Goal: Task Accomplishment & Management: Manage account settings

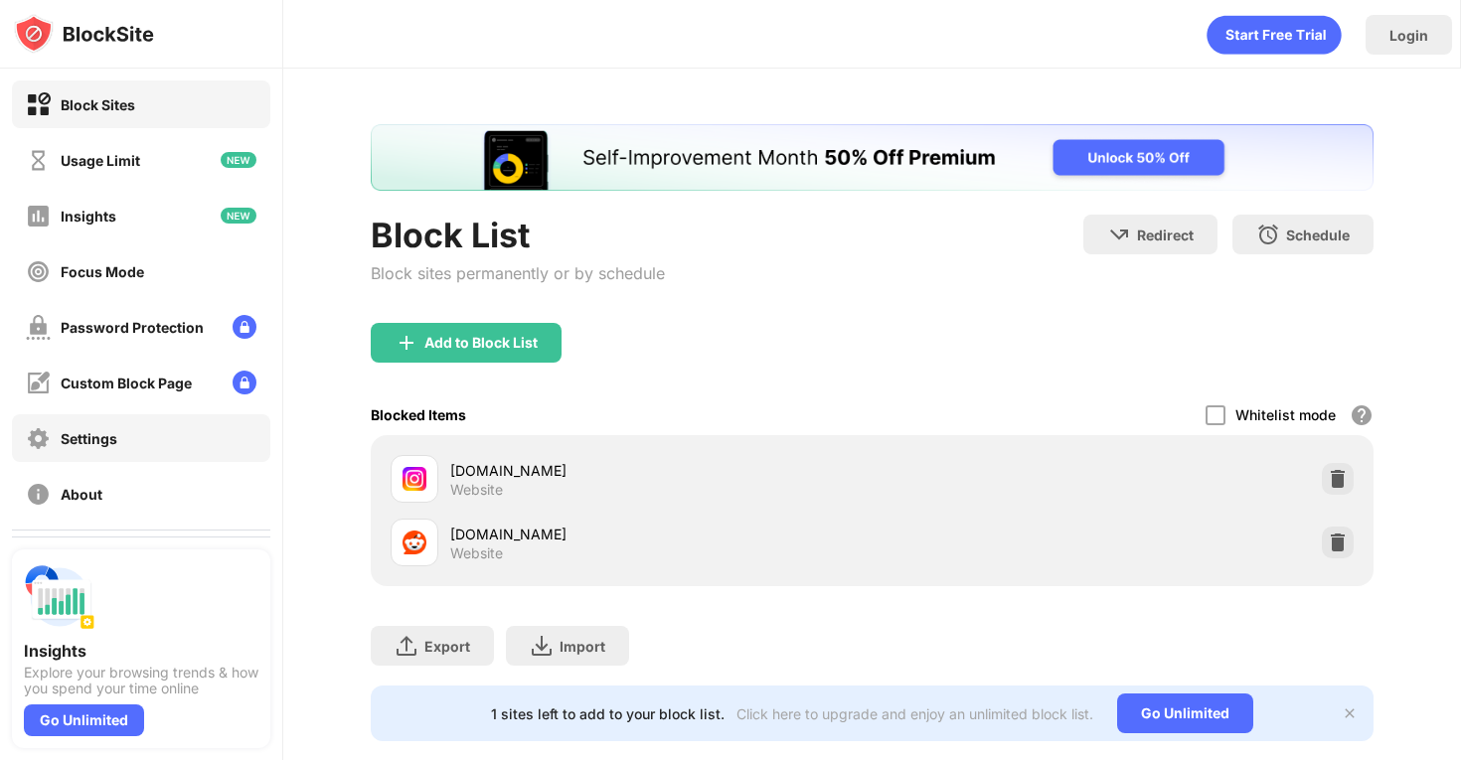
scroll to position [66, 0]
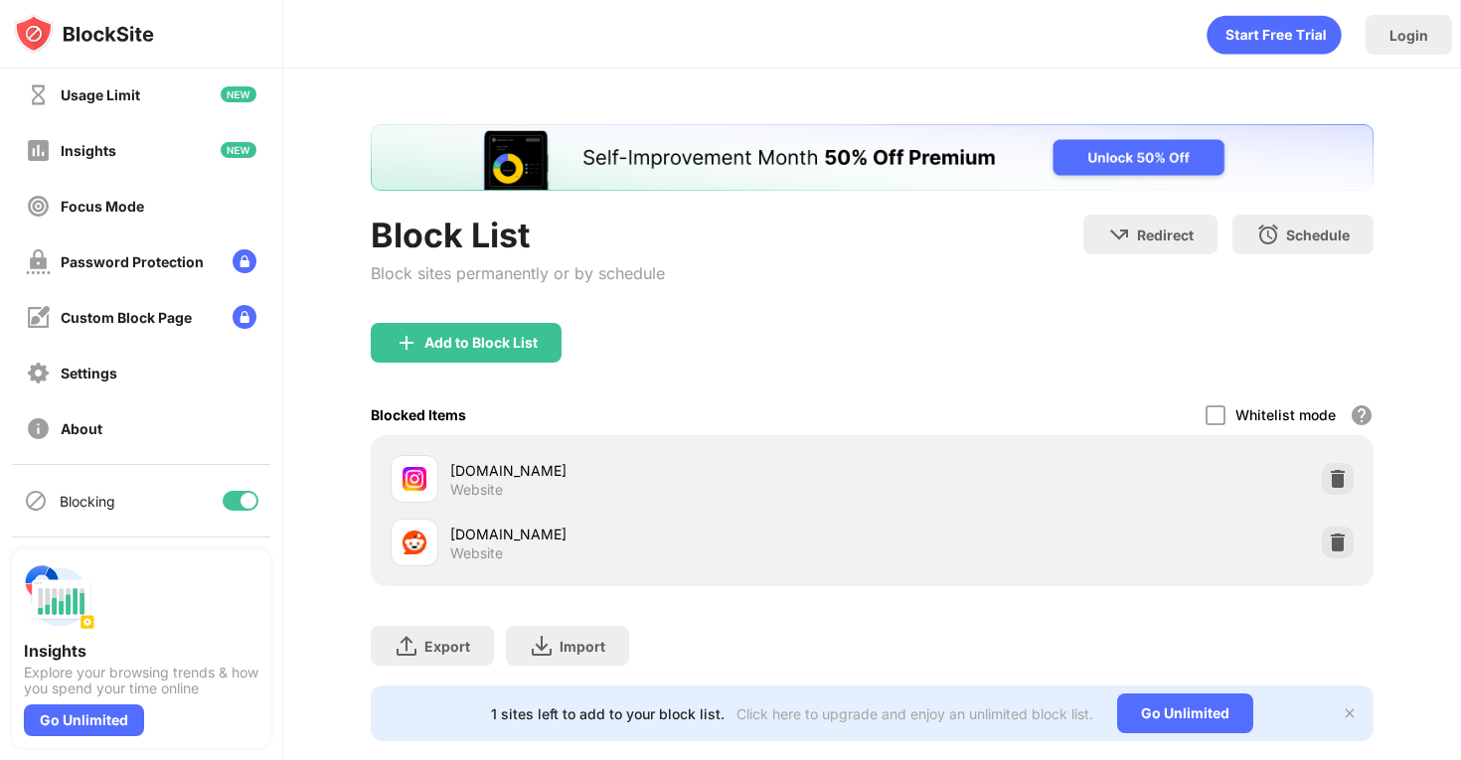
click at [236, 497] on div at bounding box center [241, 501] width 36 height 20
click at [233, 506] on div at bounding box center [233, 501] width 16 height 16
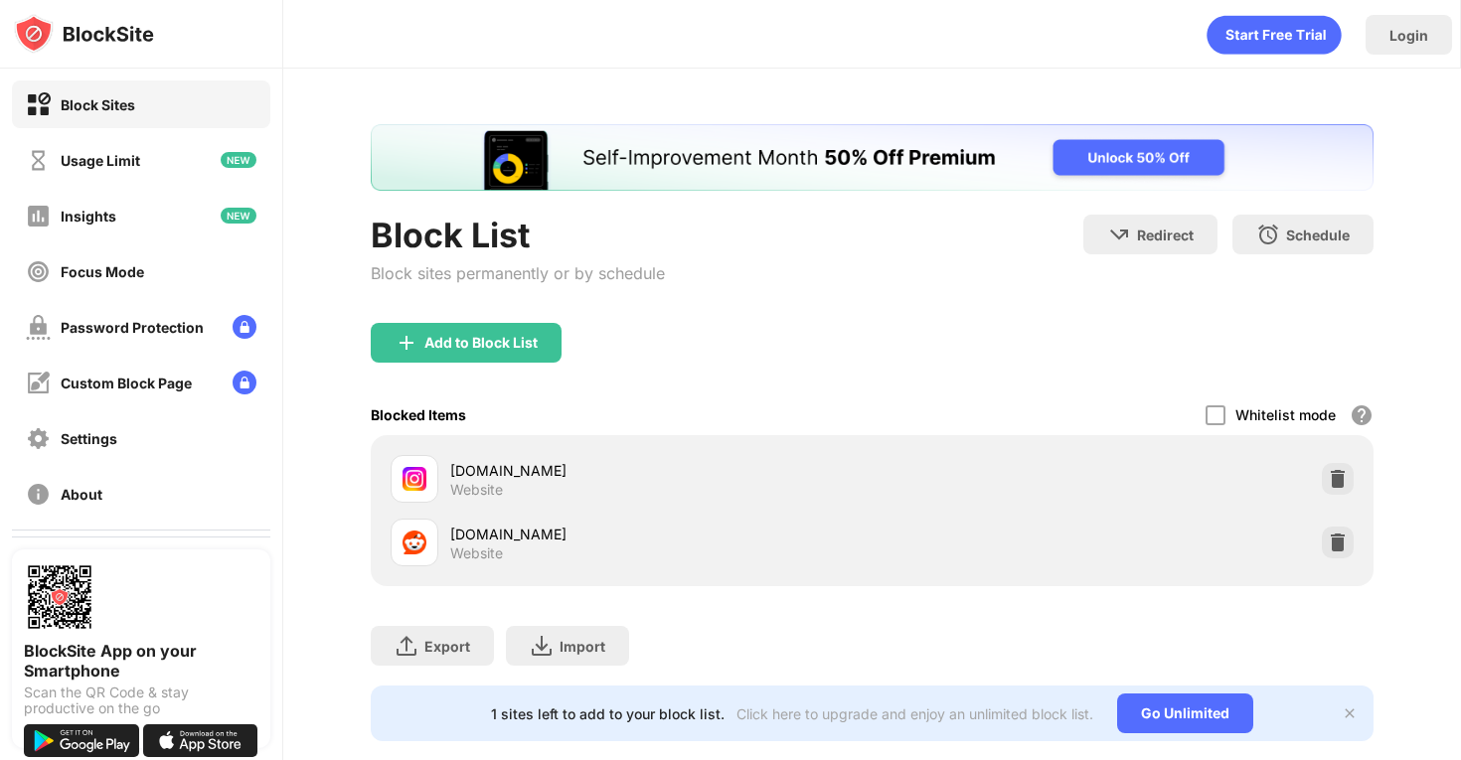
scroll to position [66, 0]
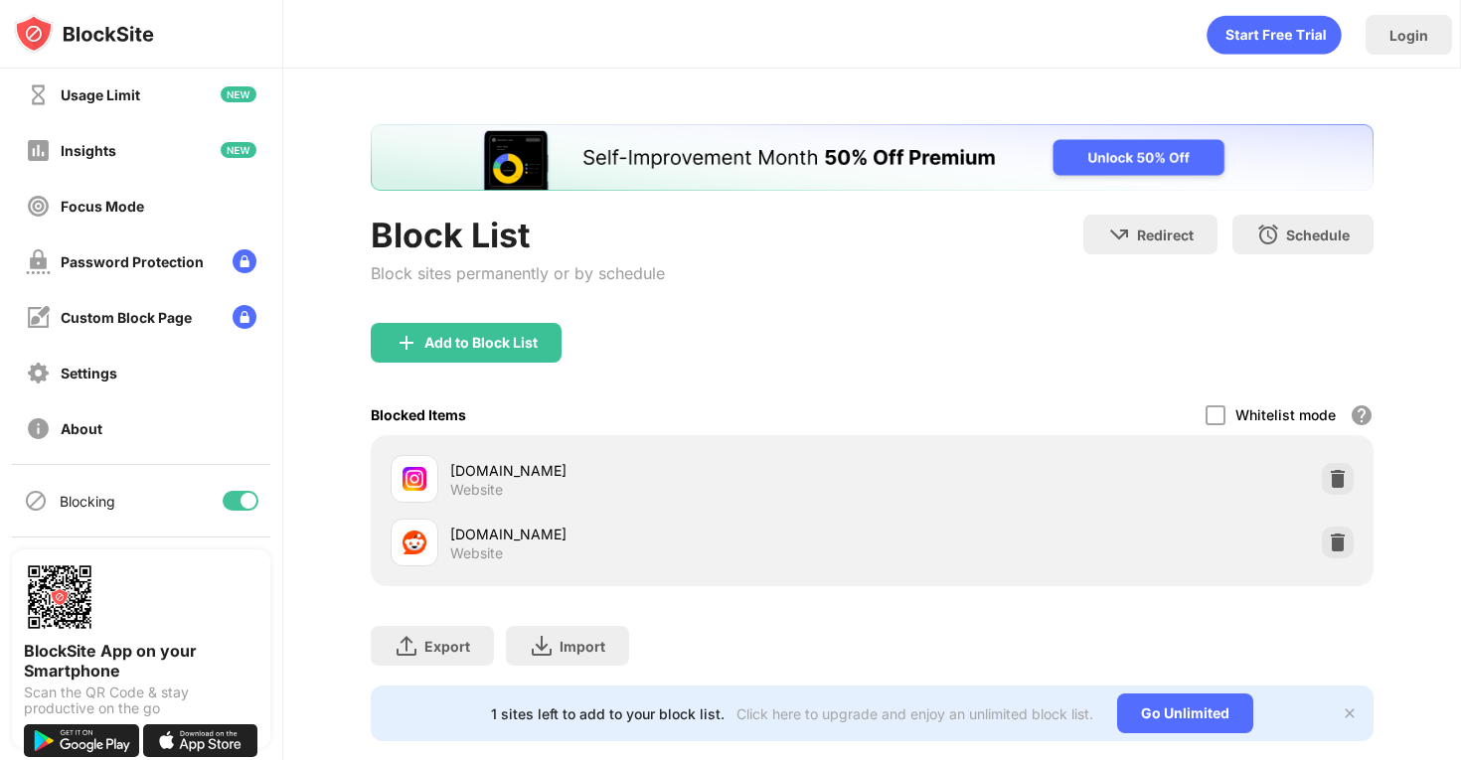
click at [243, 509] on div at bounding box center [241, 501] width 36 height 20
click at [240, 500] on div at bounding box center [241, 501] width 36 height 20
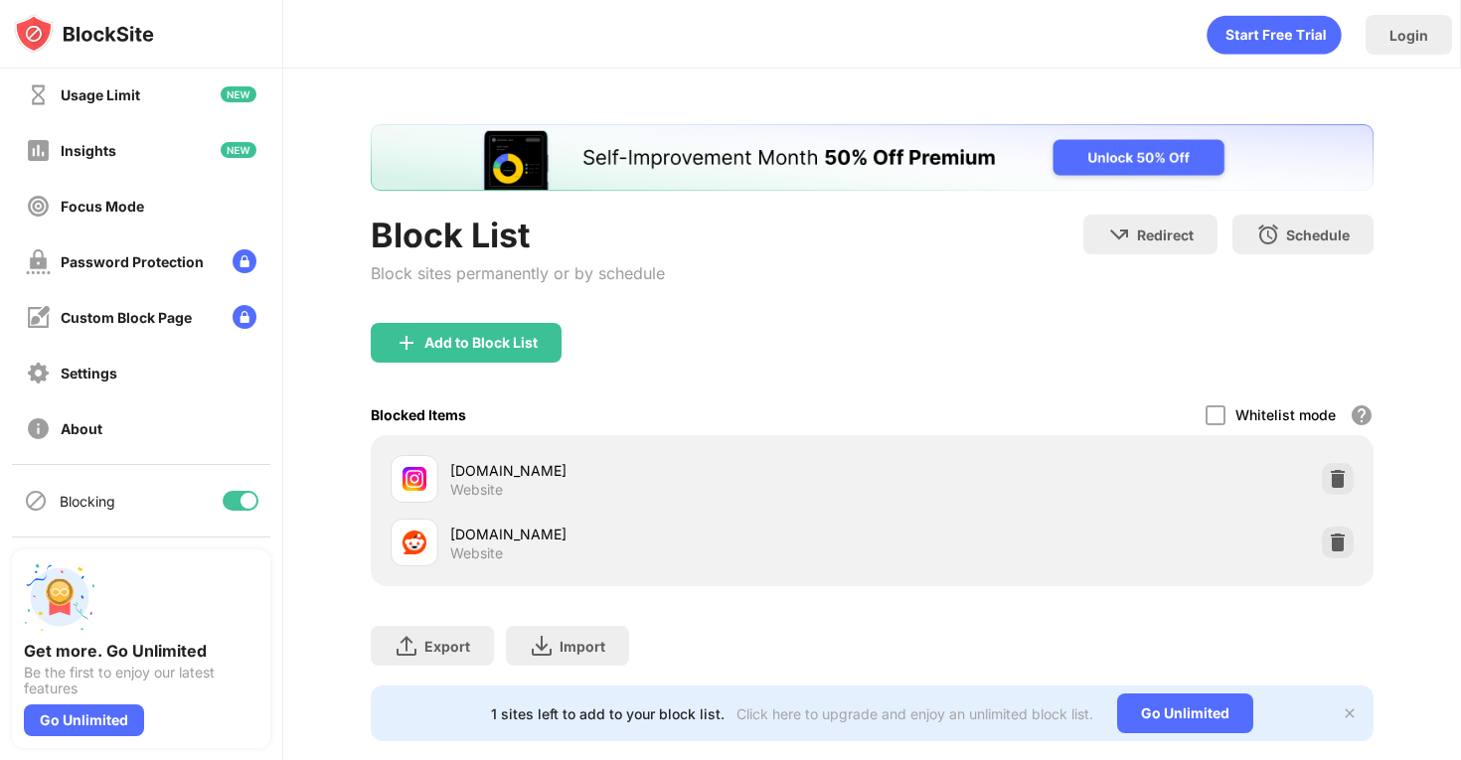
click at [234, 494] on div at bounding box center [241, 501] width 36 height 20
